Goal: Task Accomplishment & Management: Use online tool/utility

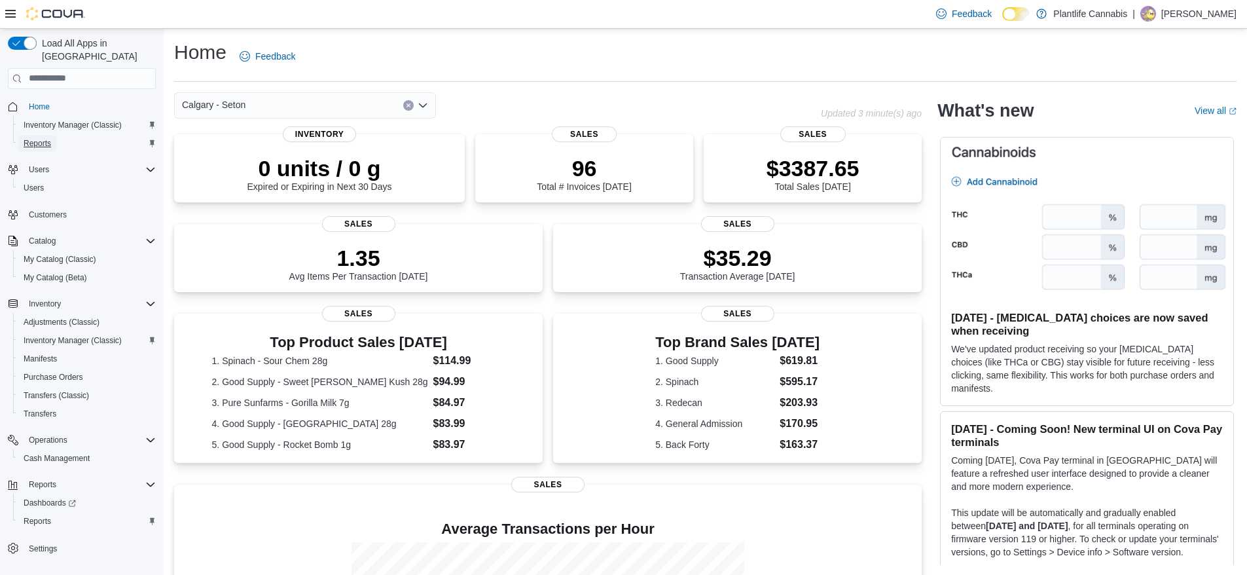
click at [35, 138] on span "Reports" at bounding box center [37, 143] width 27 height 10
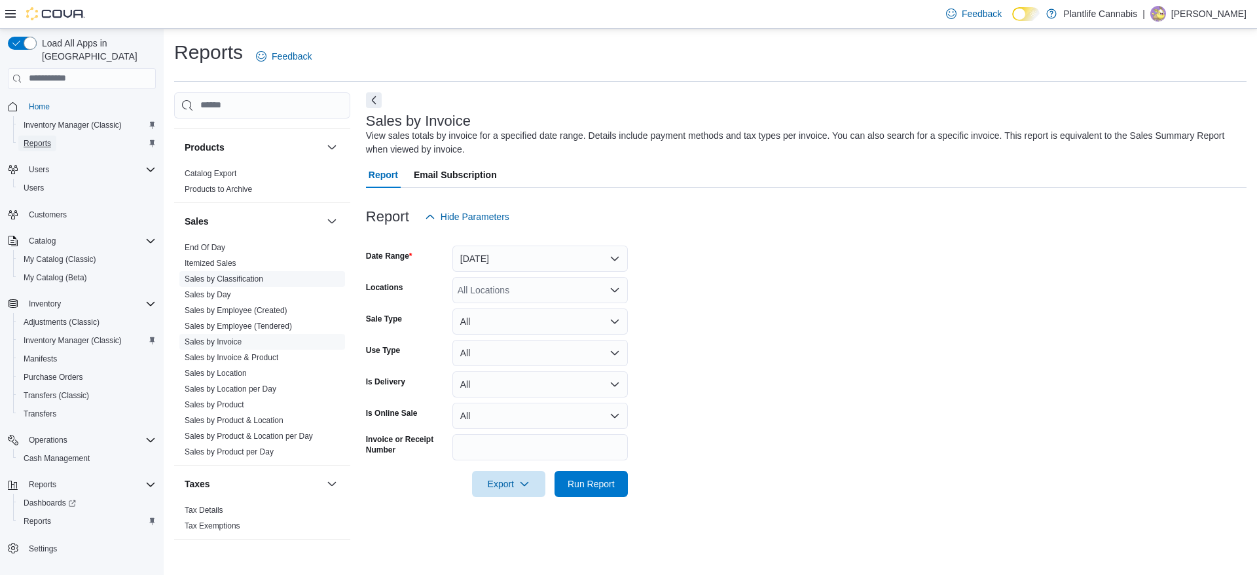
scroll to position [683, 0]
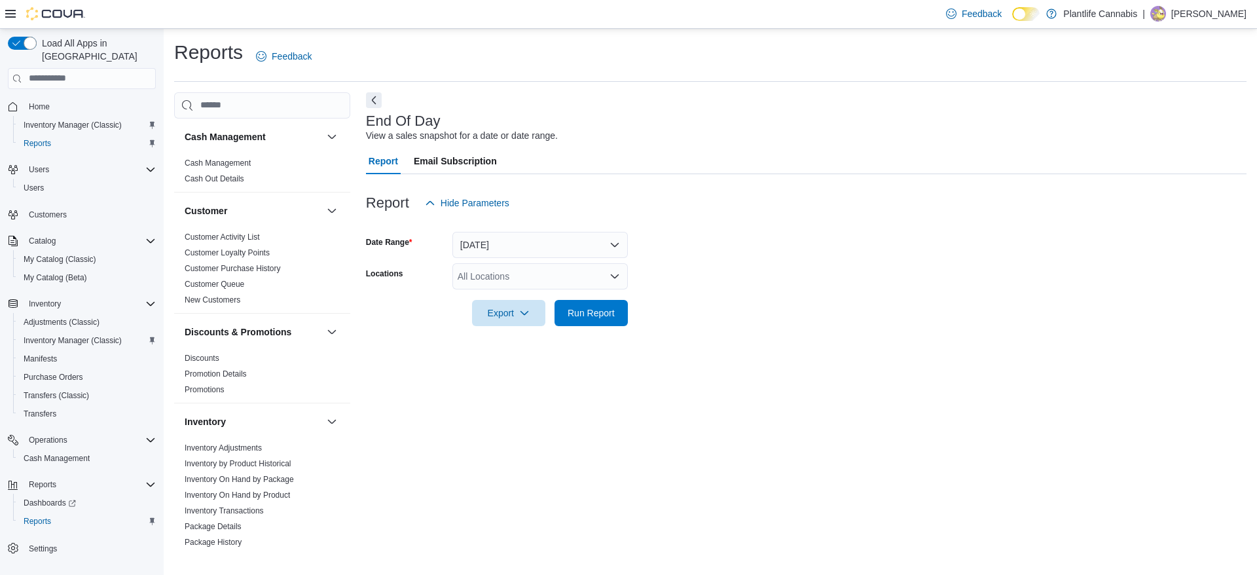
click at [505, 280] on div "All Locations" at bounding box center [539, 276] width 175 height 26
type input "***"
click at [568, 294] on div "Calgary - Seton" at bounding box center [540, 298] width 160 height 13
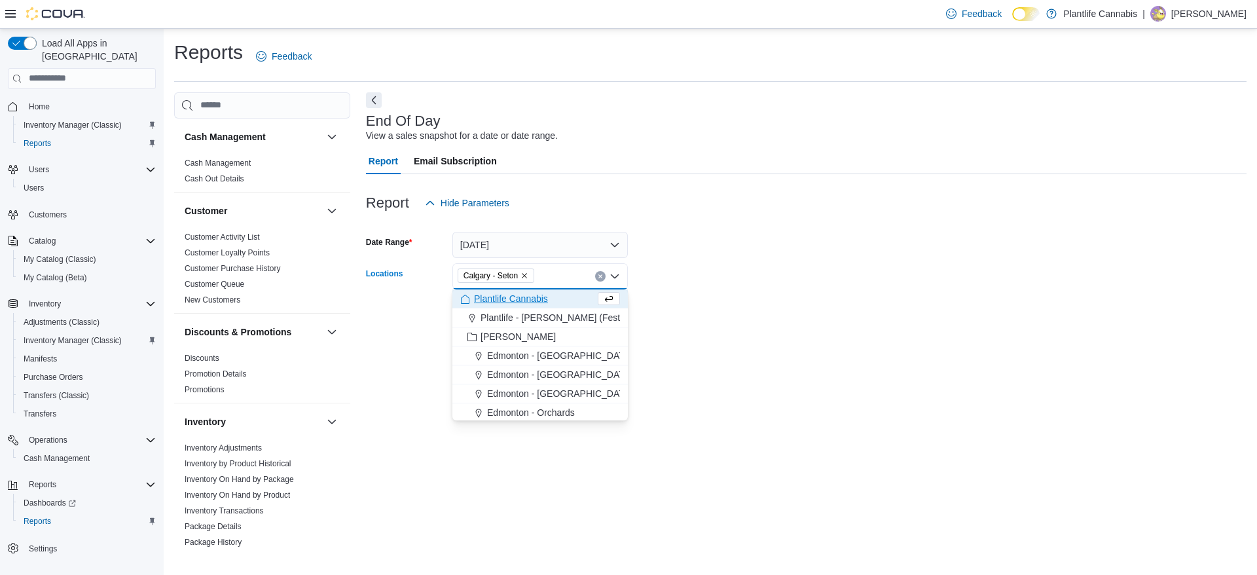
click at [730, 289] on div at bounding box center [806, 294] width 880 height 10
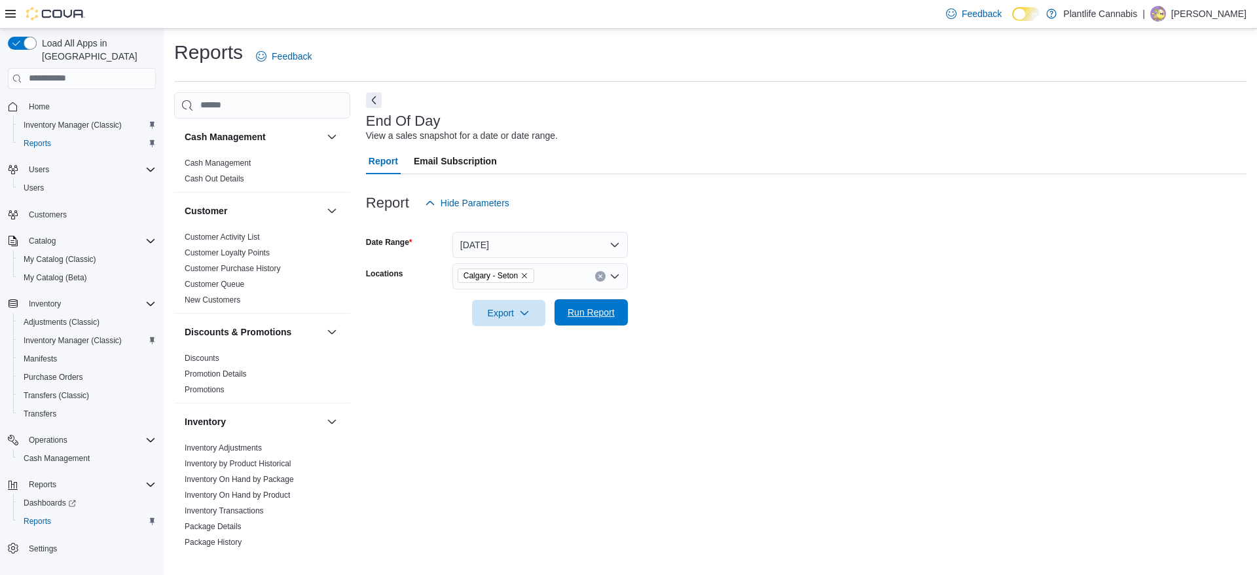
click at [585, 321] on span "Run Report" at bounding box center [591, 312] width 58 height 26
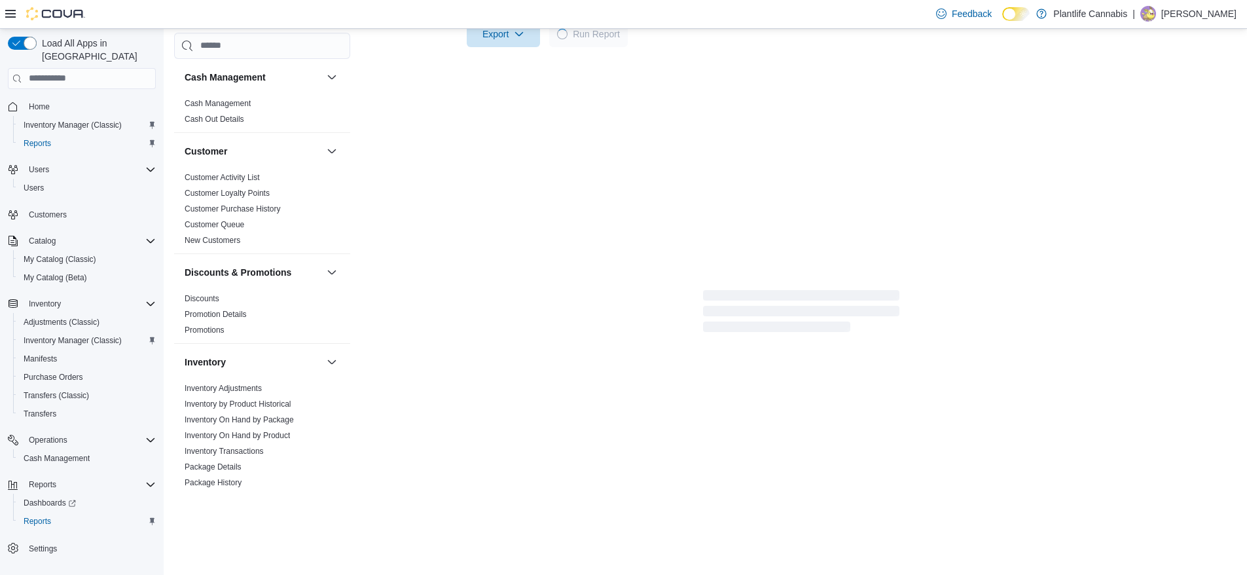
scroll to position [170, 0]
